Goal: Use online tool/utility: Utilize a website feature to perform a specific function

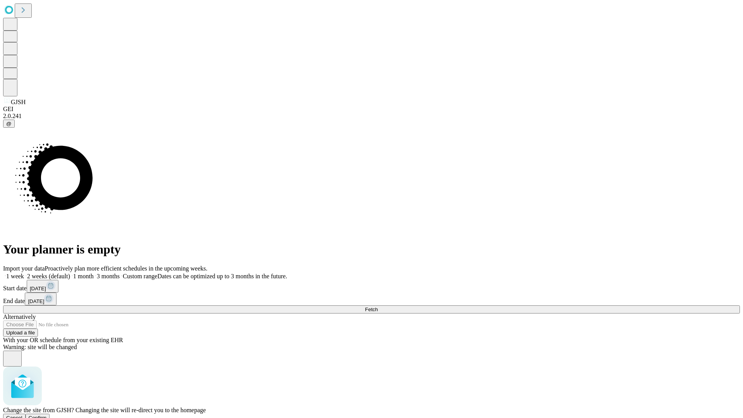
click at [47, 415] on span "Confirm" at bounding box center [38, 418] width 18 height 6
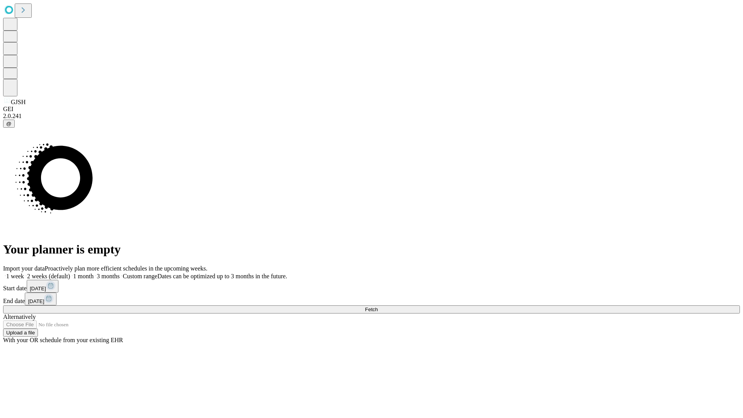
click at [70, 273] on label "2 weeks (default)" at bounding box center [47, 276] width 46 height 7
click at [378, 307] on span "Fetch" at bounding box center [371, 310] width 13 height 6
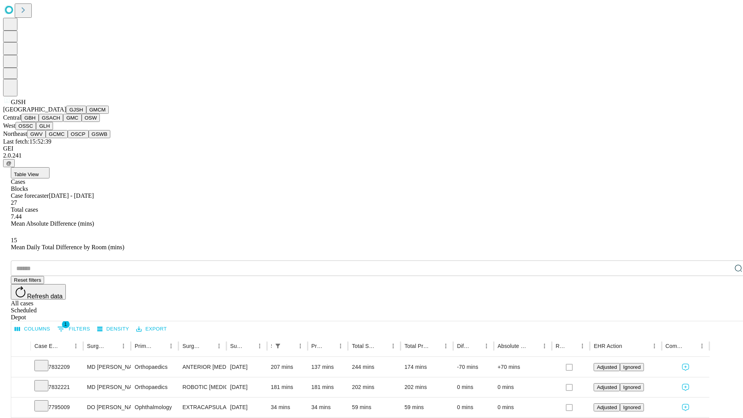
click at [86, 114] on button "GMCM" at bounding box center [97, 110] width 22 height 8
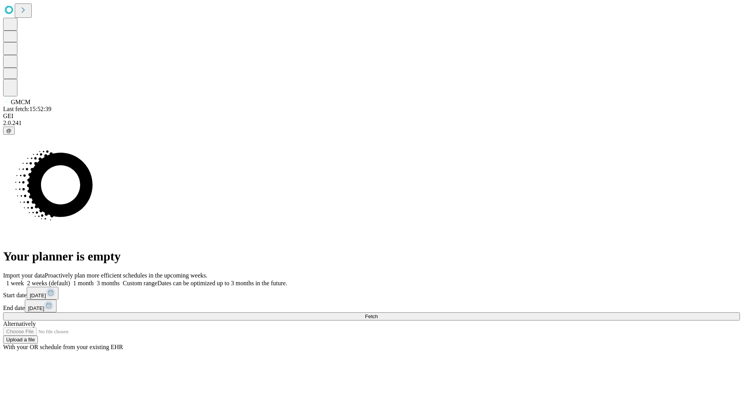
click at [70, 280] on label "2 weeks (default)" at bounding box center [47, 283] width 46 height 7
click at [378, 314] on span "Fetch" at bounding box center [371, 317] width 13 height 6
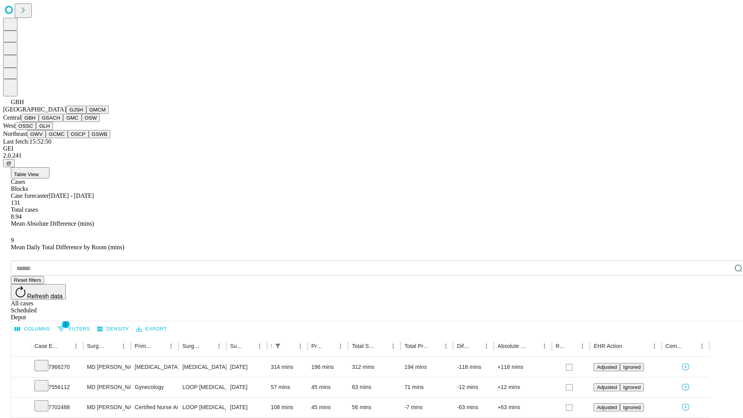
click at [60, 122] on button "GSACH" at bounding box center [51, 118] width 24 height 8
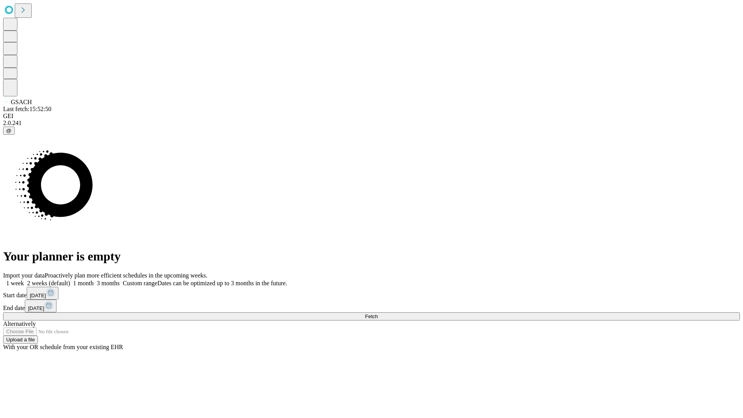
click at [70, 280] on label "2 weeks (default)" at bounding box center [47, 283] width 46 height 7
click at [378, 314] on span "Fetch" at bounding box center [371, 317] width 13 height 6
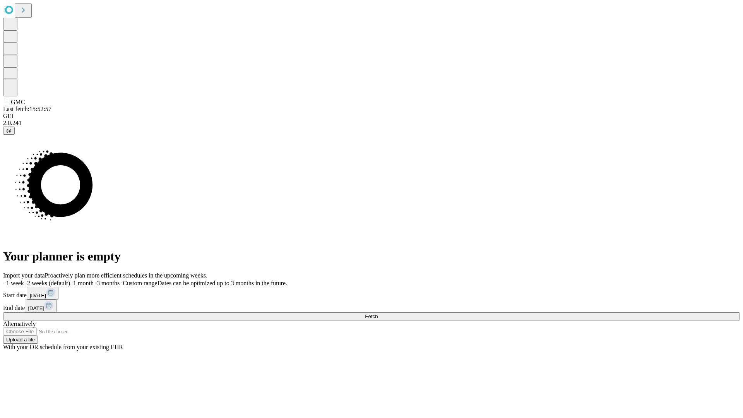
click at [70, 280] on label "2 weeks (default)" at bounding box center [47, 283] width 46 height 7
click at [378, 314] on span "Fetch" at bounding box center [371, 317] width 13 height 6
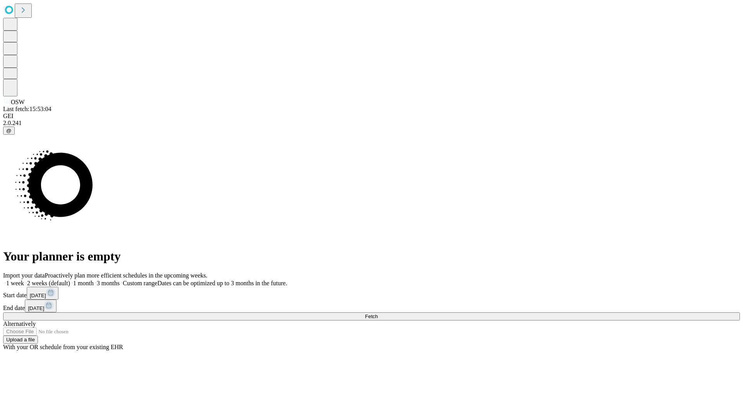
click at [70, 280] on label "2 weeks (default)" at bounding box center [47, 283] width 46 height 7
click at [378, 314] on span "Fetch" at bounding box center [371, 317] width 13 height 6
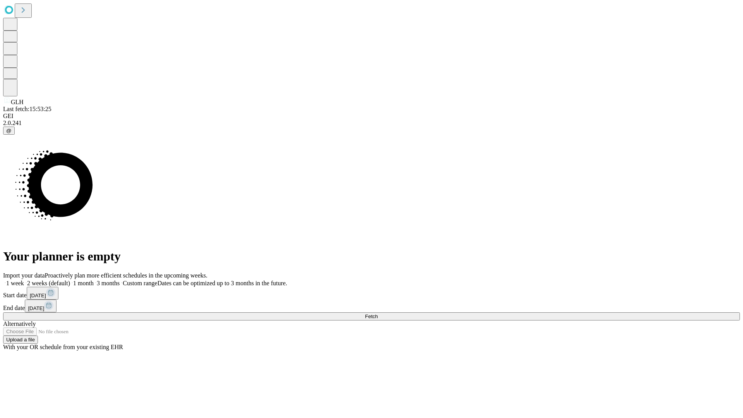
click at [70, 280] on label "2 weeks (default)" at bounding box center [47, 283] width 46 height 7
click at [378, 314] on span "Fetch" at bounding box center [371, 317] width 13 height 6
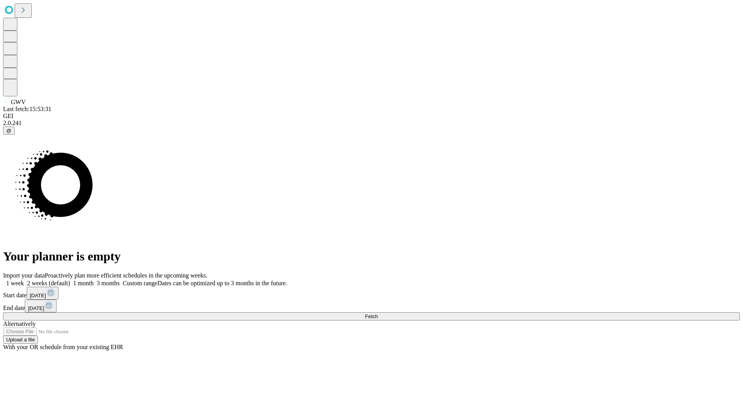
click at [70, 280] on label "2 weeks (default)" at bounding box center [47, 283] width 46 height 7
click at [378, 314] on span "Fetch" at bounding box center [371, 317] width 13 height 6
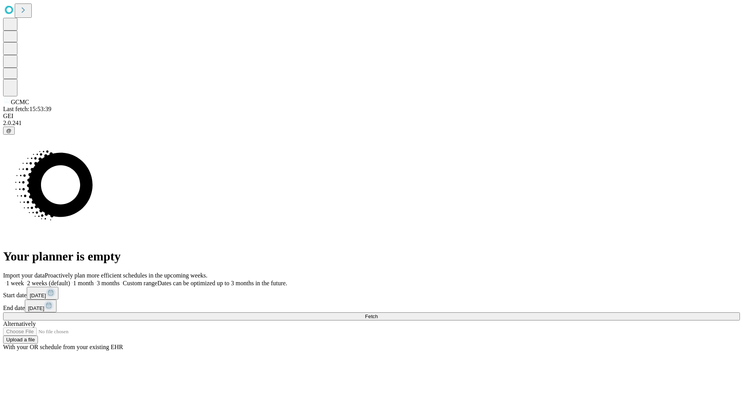
click at [70, 280] on label "2 weeks (default)" at bounding box center [47, 283] width 46 height 7
click at [378, 314] on span "Fetch" at bounding box center [371, 317] width 13 height 6
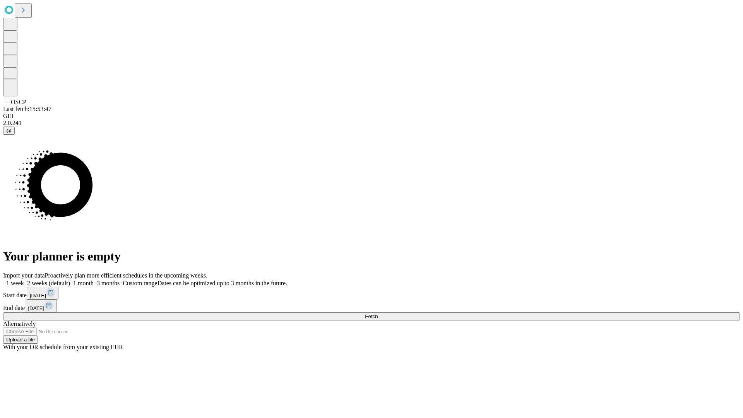
click at [70, 280] on label "2 weeks (default)" at bounding box center [47, 283] width 46 height 7
click at [378, 314] on span "Fetch" at bounding box center [371, 317] width 13 height 6
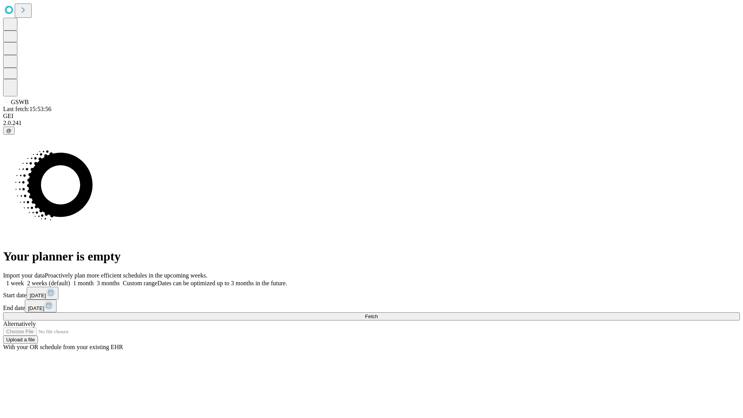
click at [70, 280] on label "2 weeks (default)" at bounding box center [47, 283] width 46 height 7
click at [378, 314] on span "Fetch" at bounding box center [371, 317] width 13 height 6
